Goal: Information Seeking & Learning: Learn about a topic

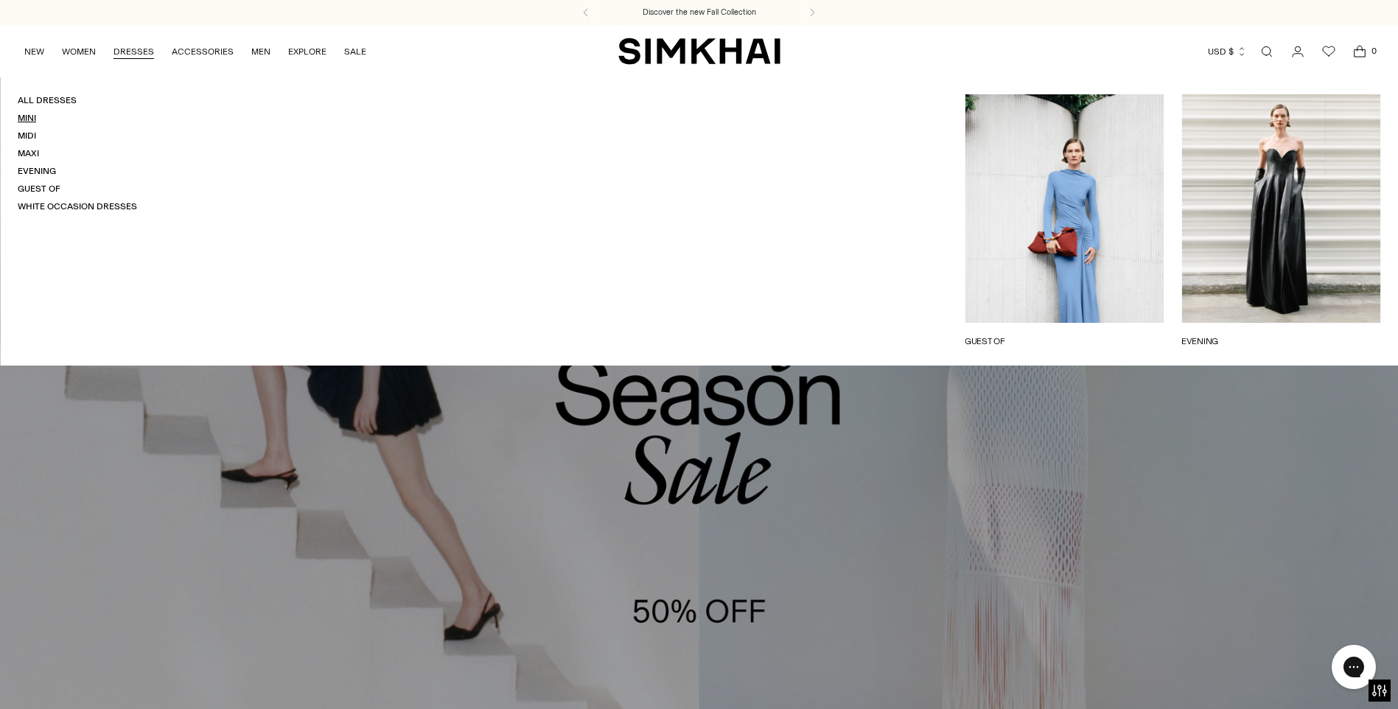
click at [27, 115] on link "Mini" at bounding box center [27, 118] width 18 height 10
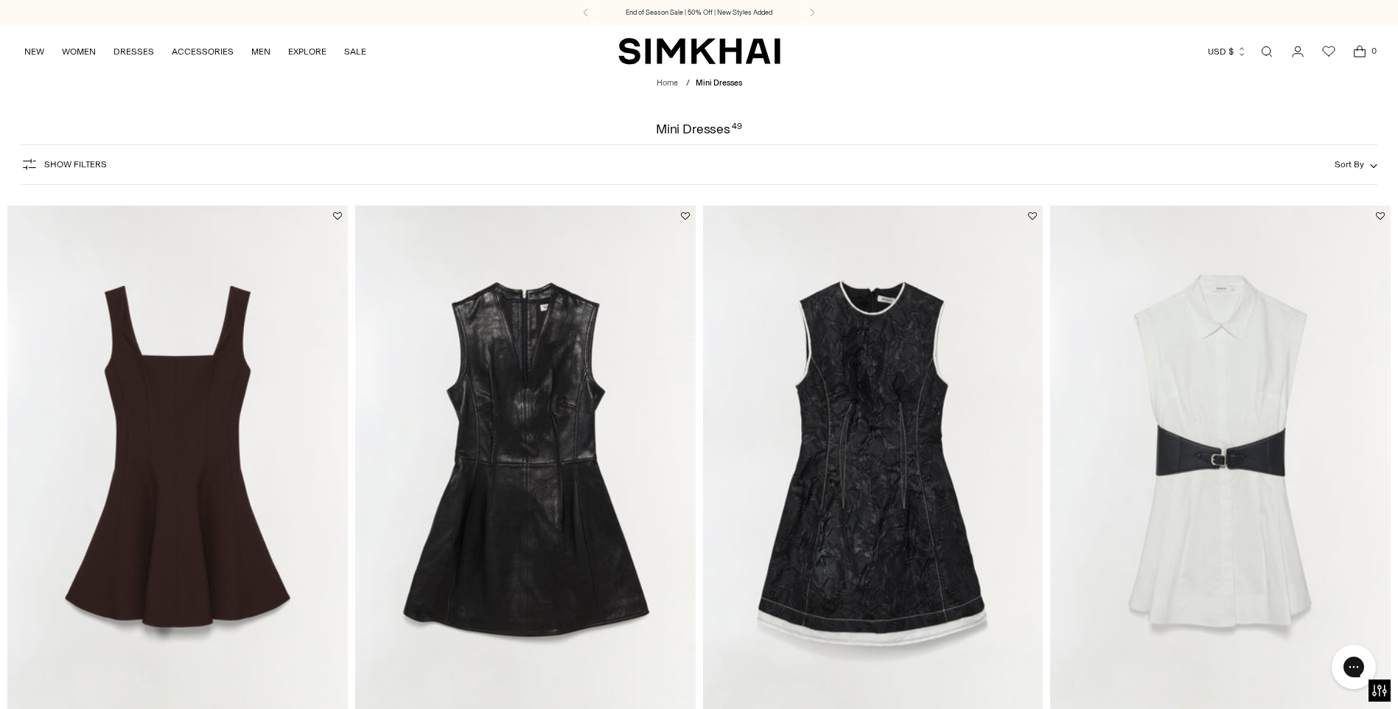
scroll to position [663, 0]
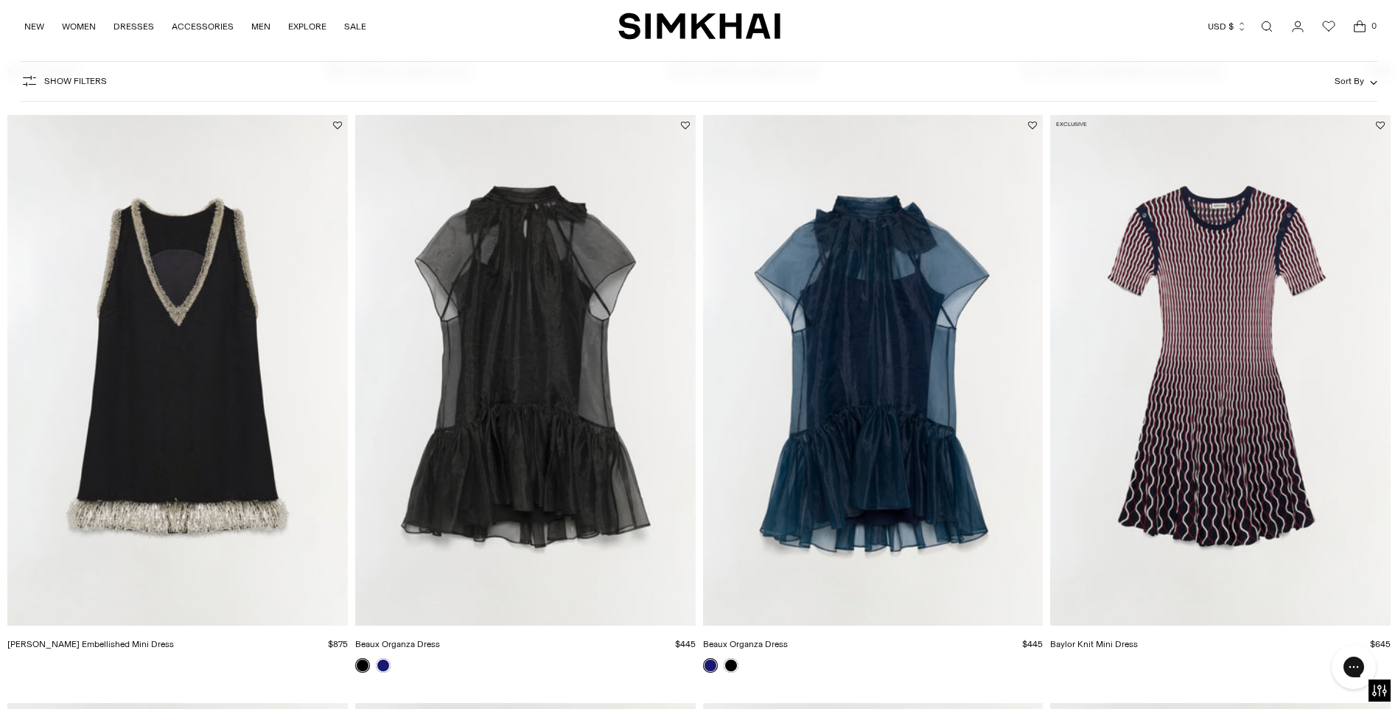
click at [0, 0] on img "Beaux Organza Dress" at bounding box center [0, 0] width 0 height 0
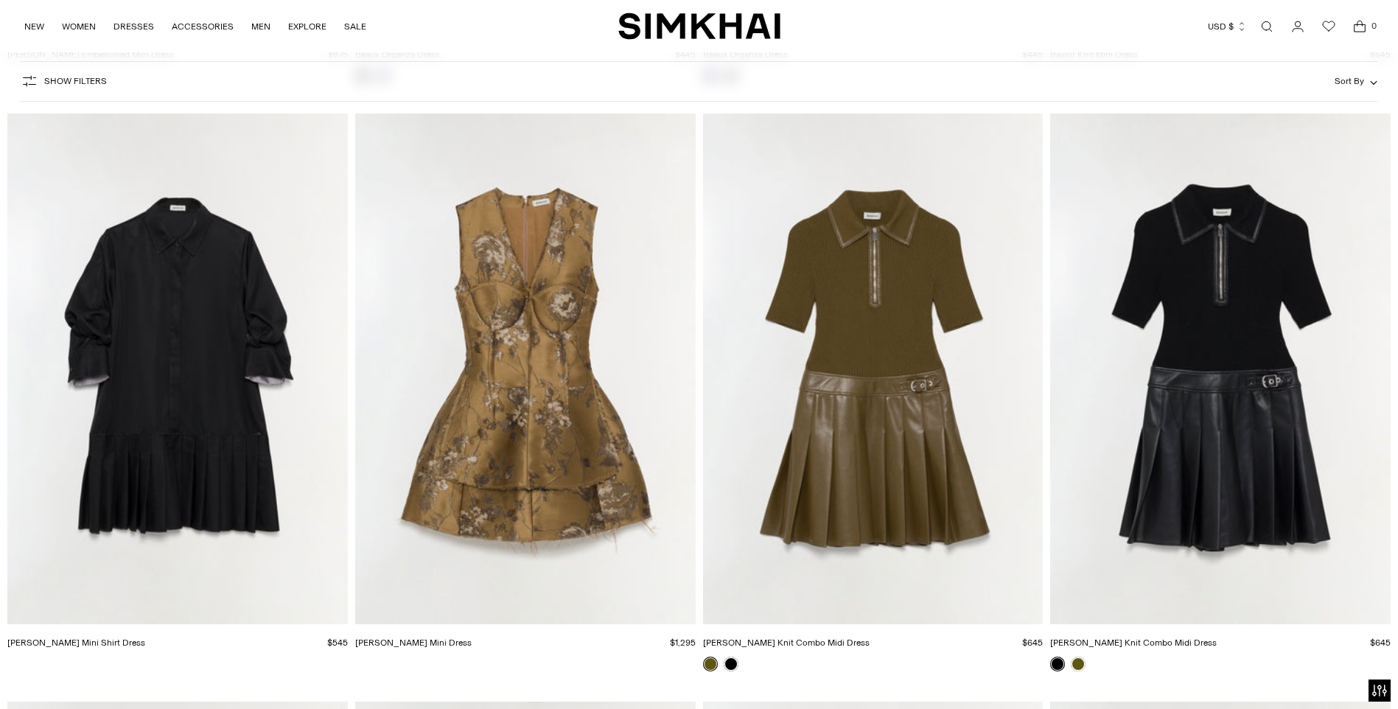
scroll to position [1253, 0]
click at [0, 0] on img "Linnie Knit Combo Midi Dress" at bounding box center [0, 0] width 0 height 0
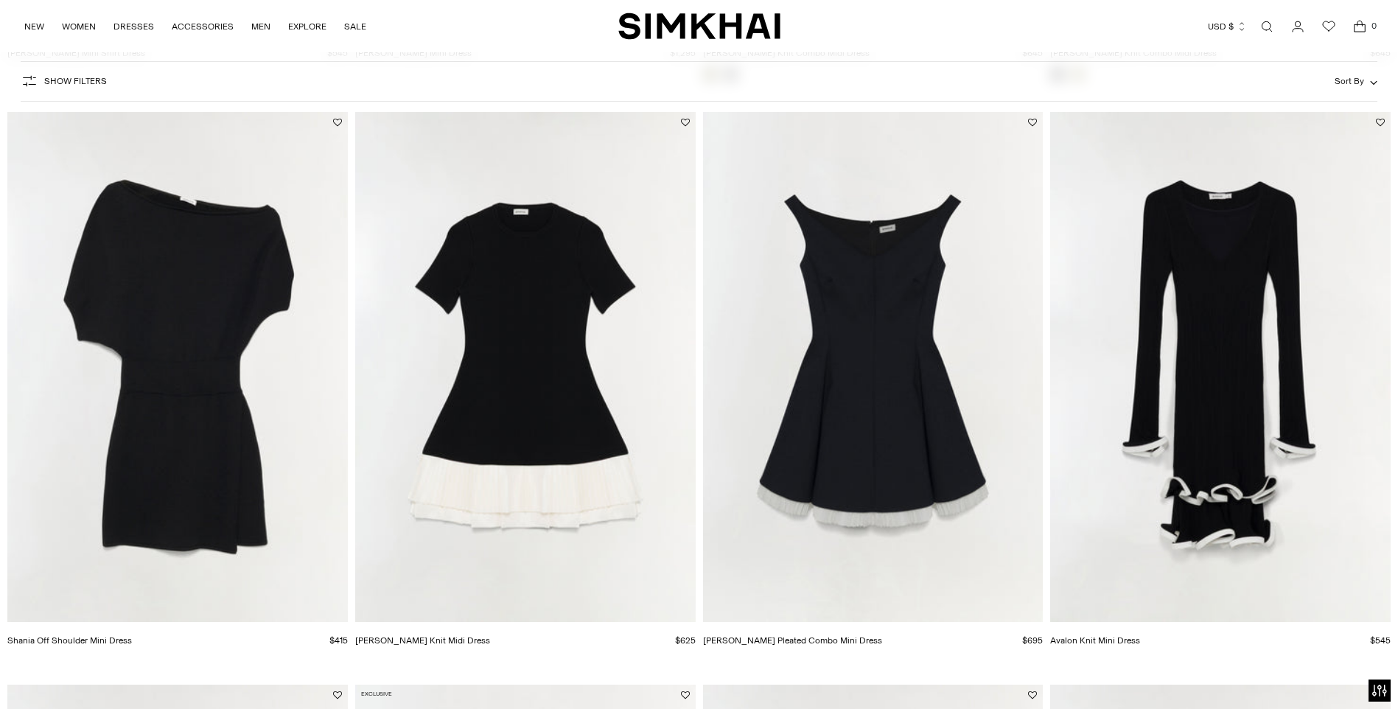
click at [0, 0] on img "Shania Off Shoulder Mini Dress" at bounding box center [0, 0] width 0 height 0
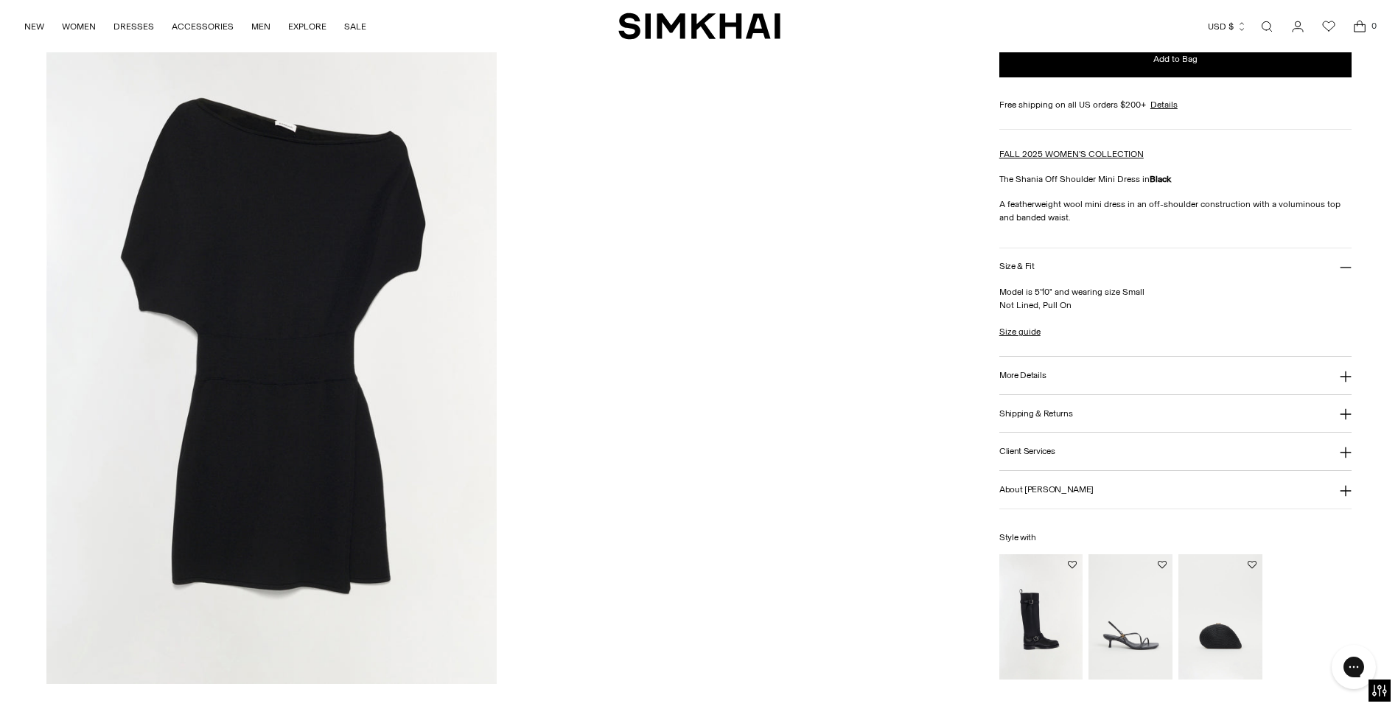
scroll to position [2284, 0]
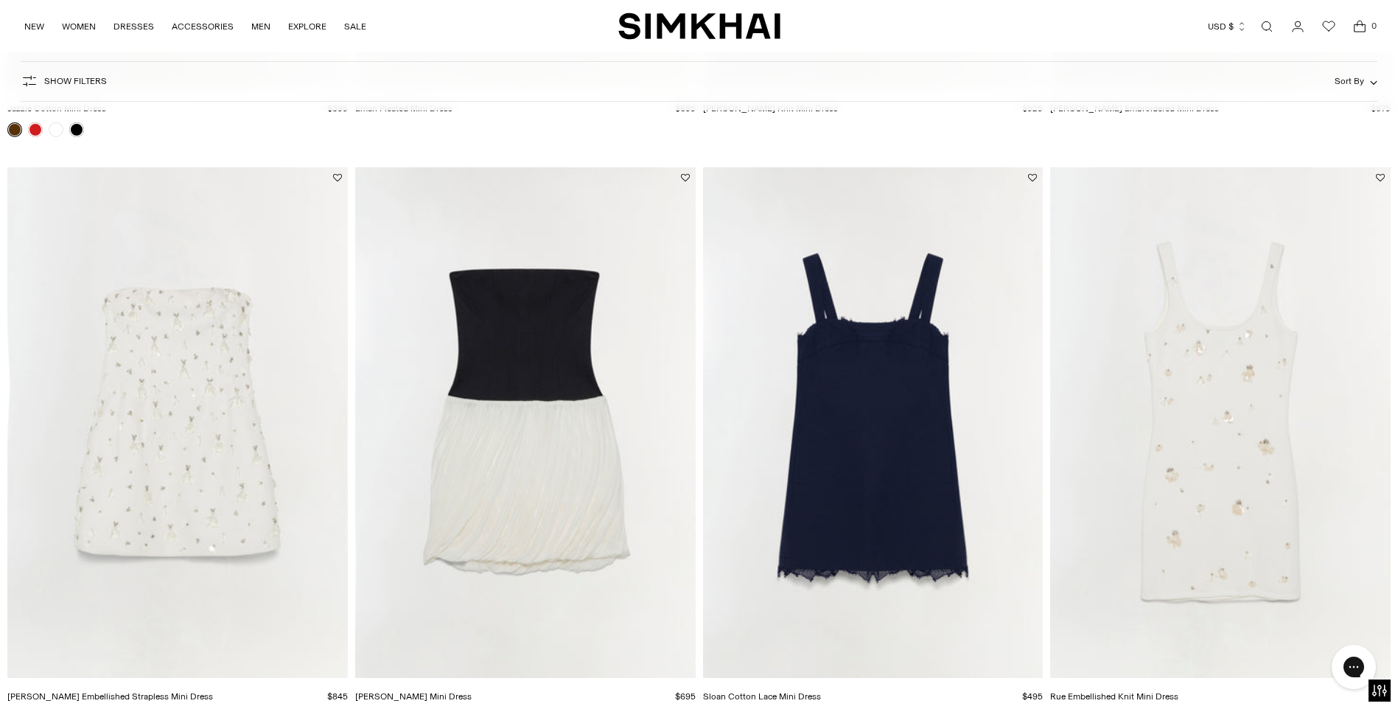
scroll to position [3463, 0]
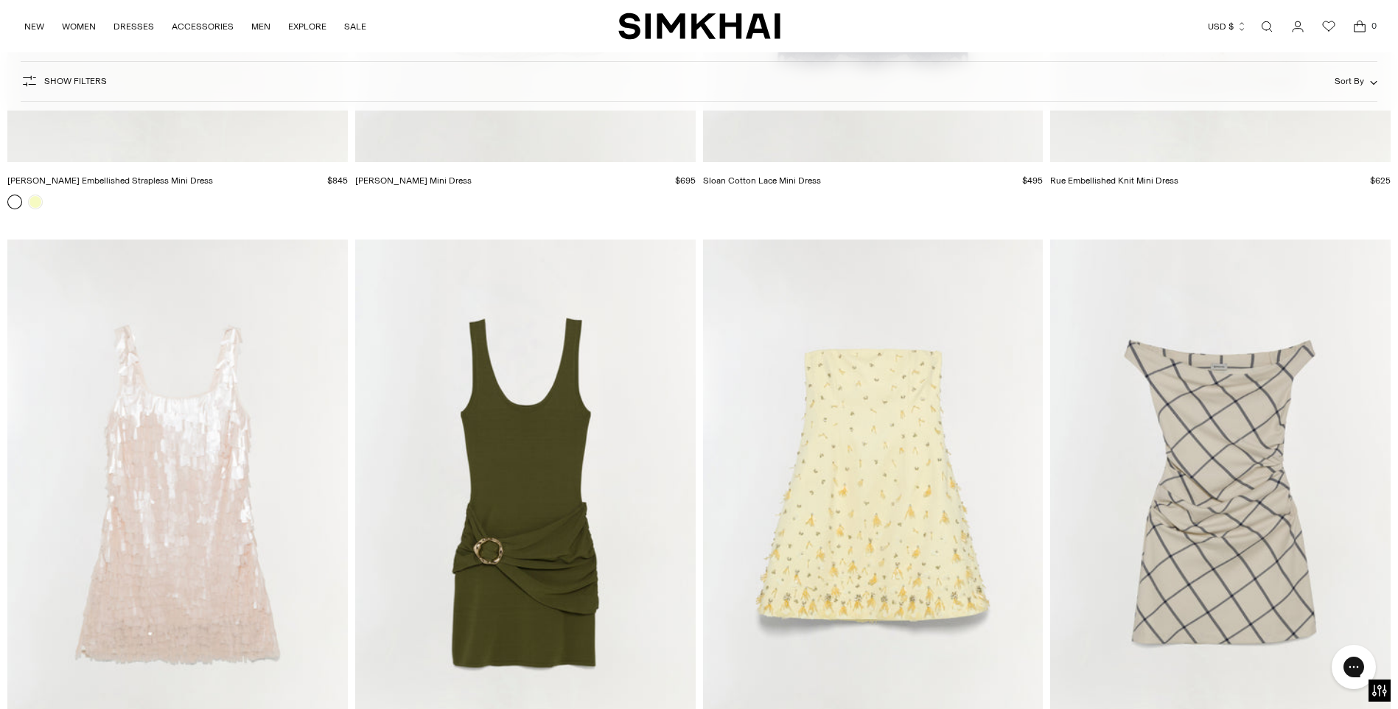
click at [0, 0] on img "Wells Mini Dress" at bounding box center [0, 0] width 0 height 0
